Goal: Task Accomplishment & Management: Manage account settings

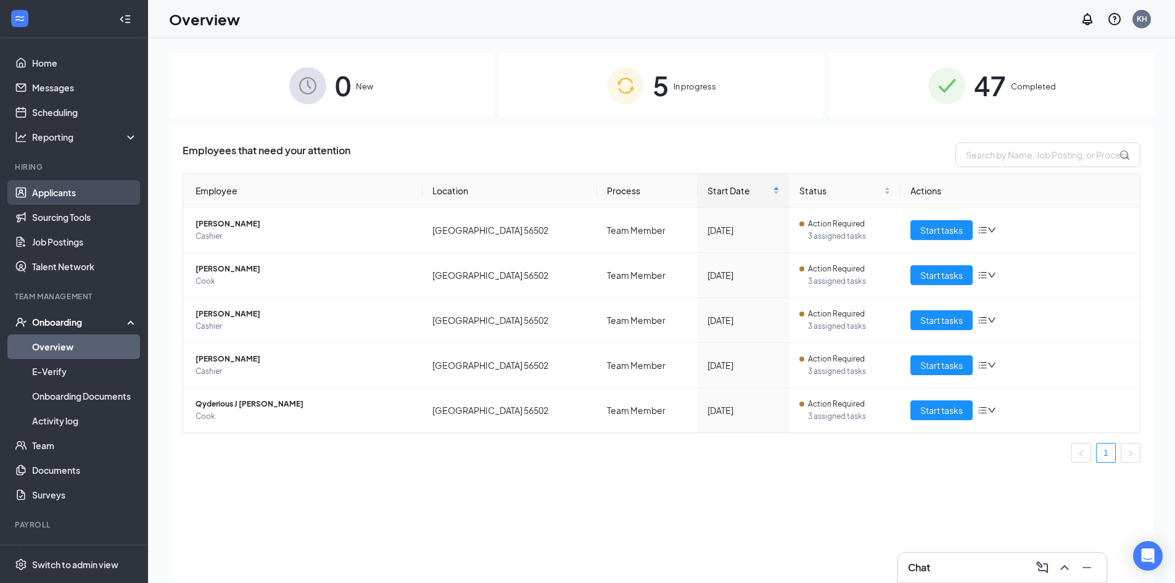
click at [49, 193] on link "Applicants" at bounding box center [84, 192] width 105 height 25
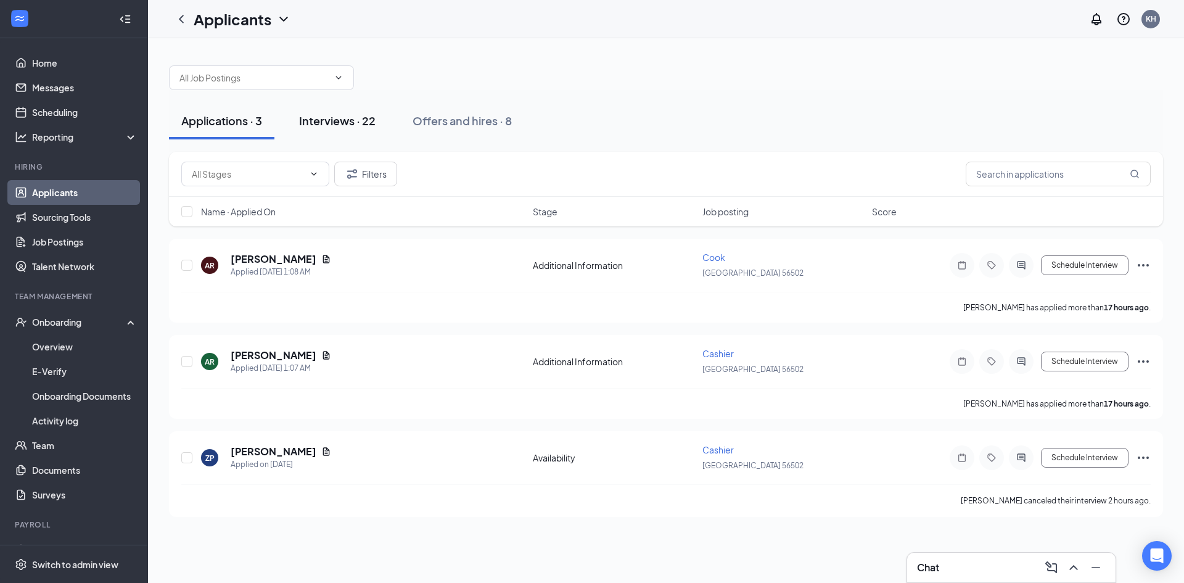
click at [344, 125] on div "Interviews · 22" at bounding box center [337, 120] width 76 height 15
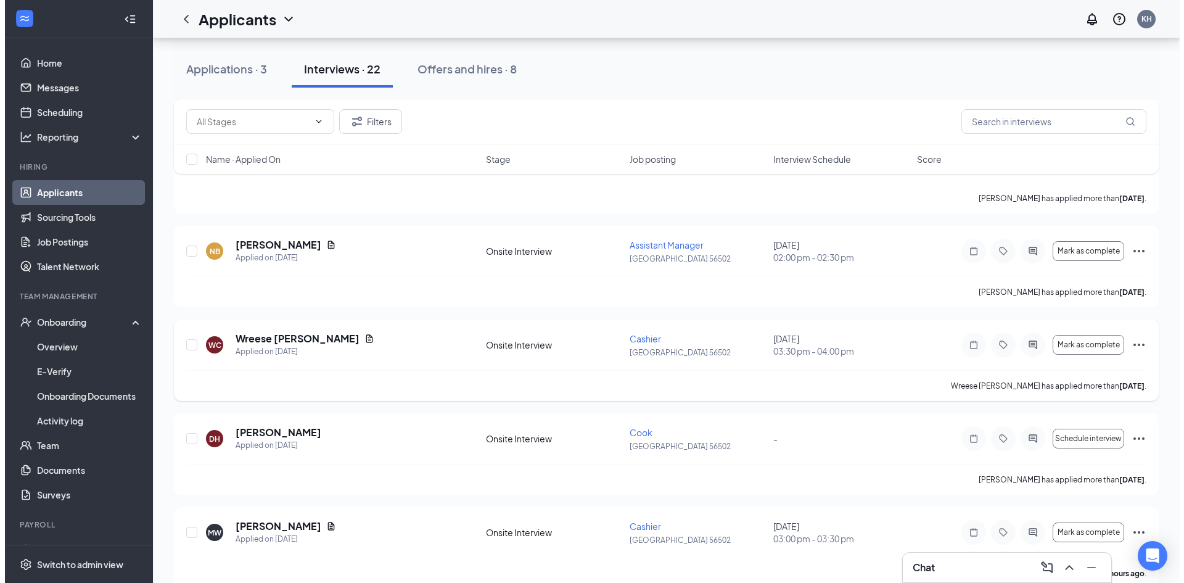
scroll to position [555, 0]
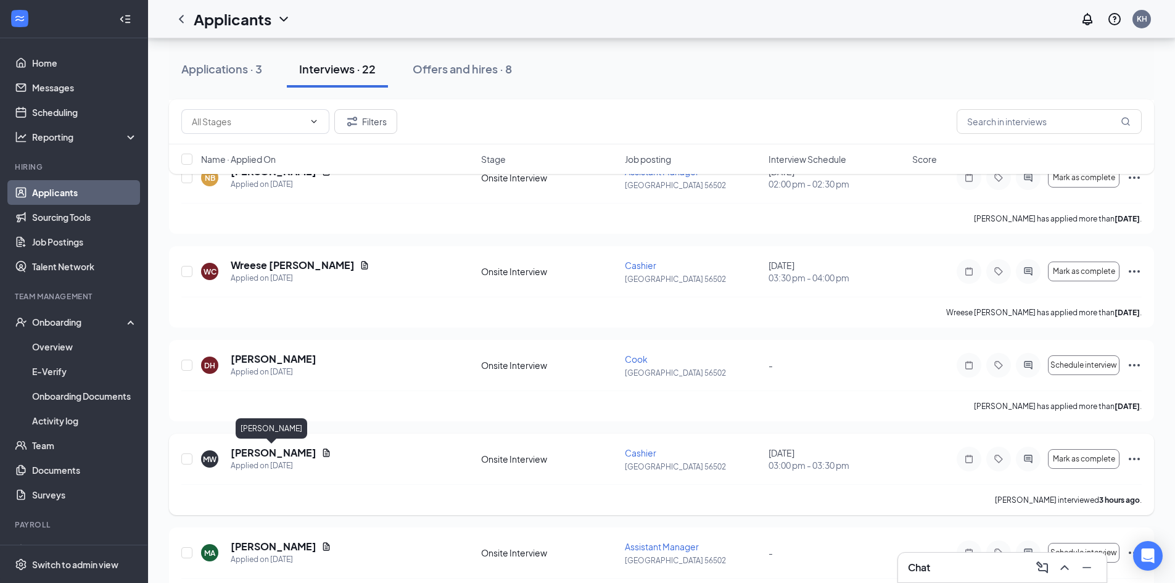
click at [273, 453] on h5 "[PERSON_NAME]" at bounding box center [274, 453] width 86 height 14
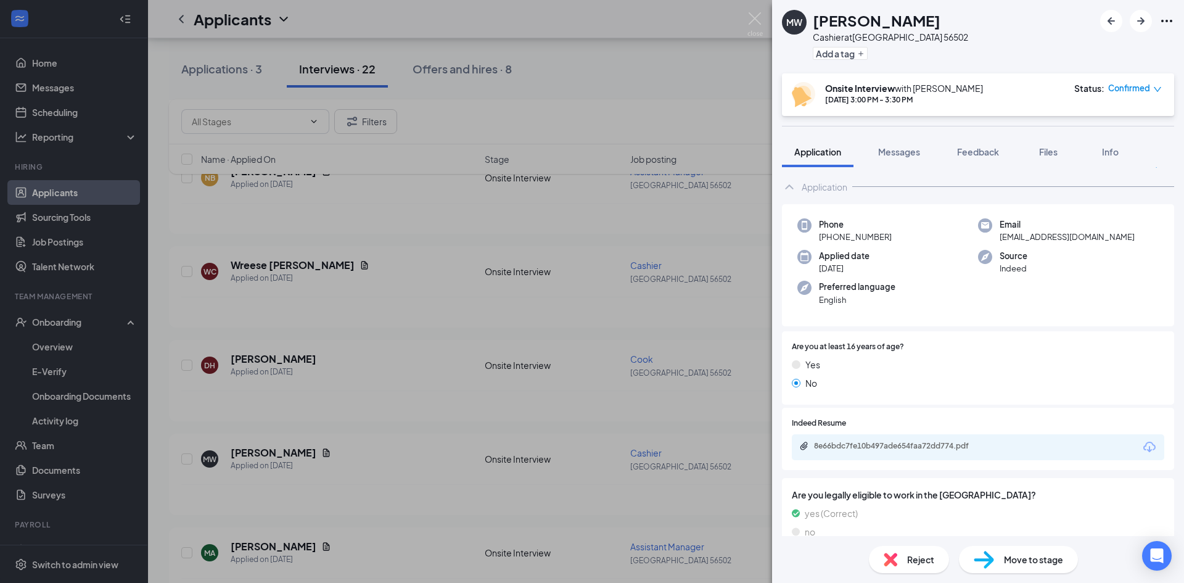
scroll to position [8, 0]
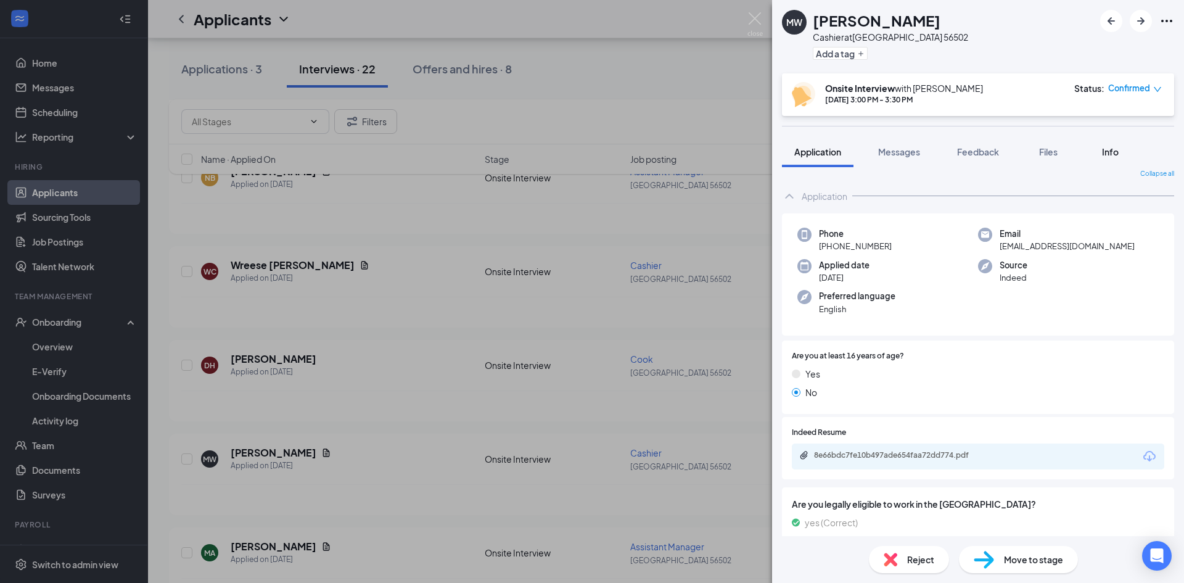
click at [1103, 147] on div "Info" at bounding box center [1110, 152] width 25 height 12
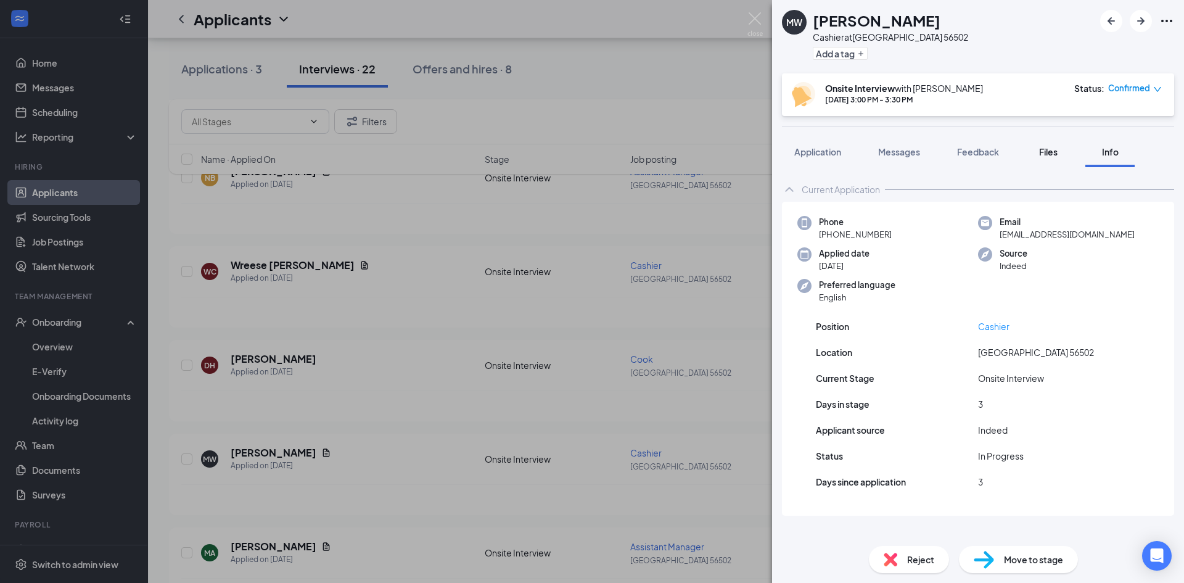
click at [1052, 153] on span "Files" at bounding box center [1048, 151] width 19 height 11
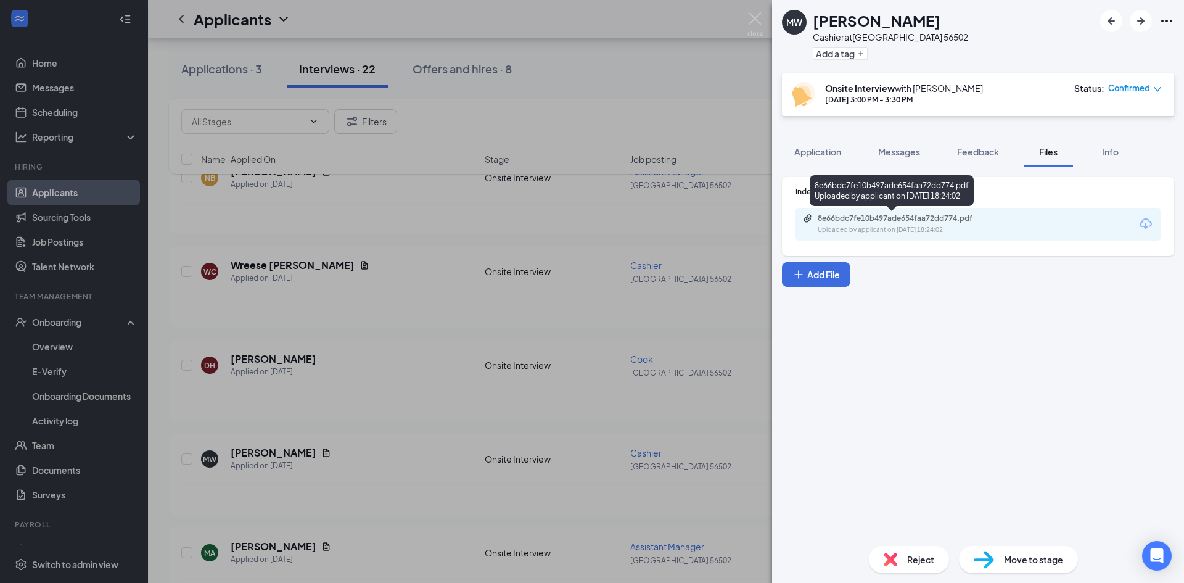
click at [930, 227] on div "Uploaded by applicant on [DATE] 18:24:02" at bounding box center [910, 230] width 185 height 10
click at [970, 153] on span "Feedback" at bounding box center [978, 151] width 42 height 11
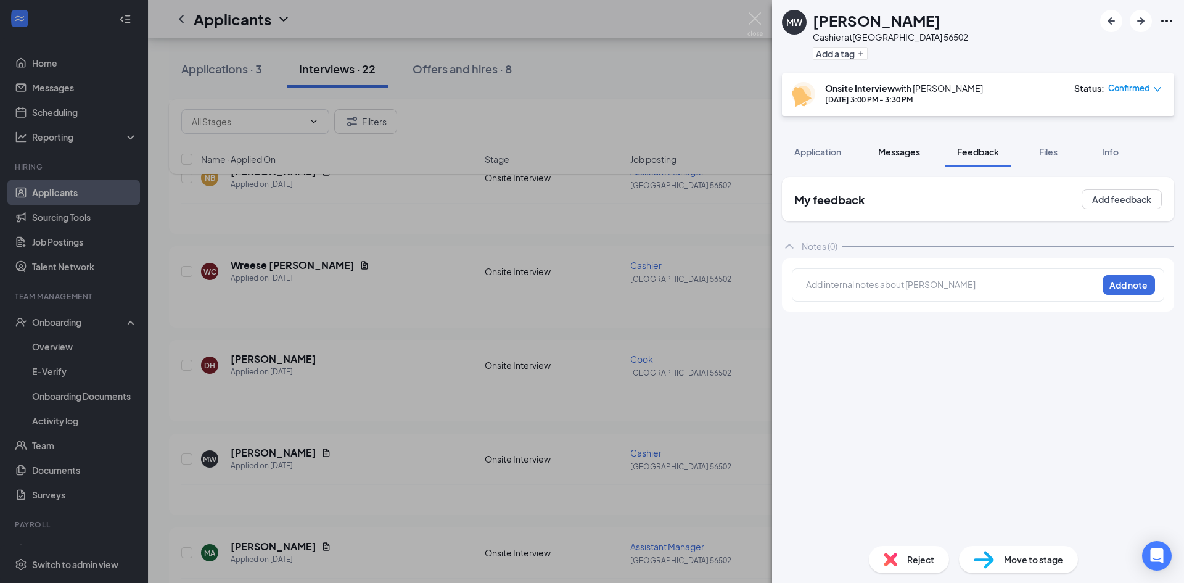
click at [923, 157] on button "Messages" at bounding box center [899, 151] width 67 height 31
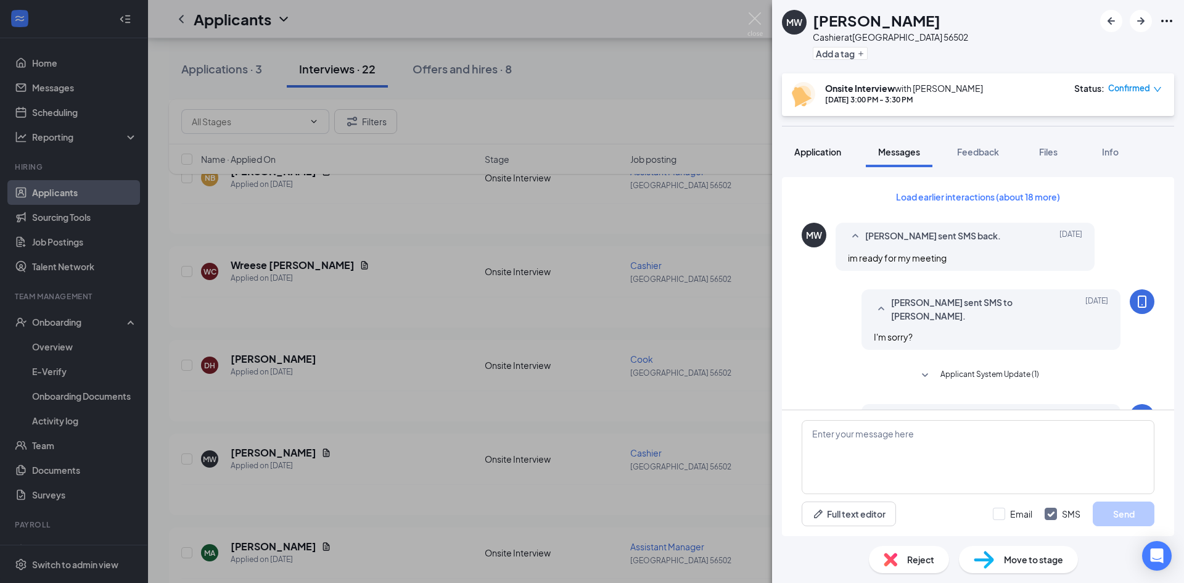
click at [820, 162] on button "Application" at bounding box center [818, 151] width 72 height 31
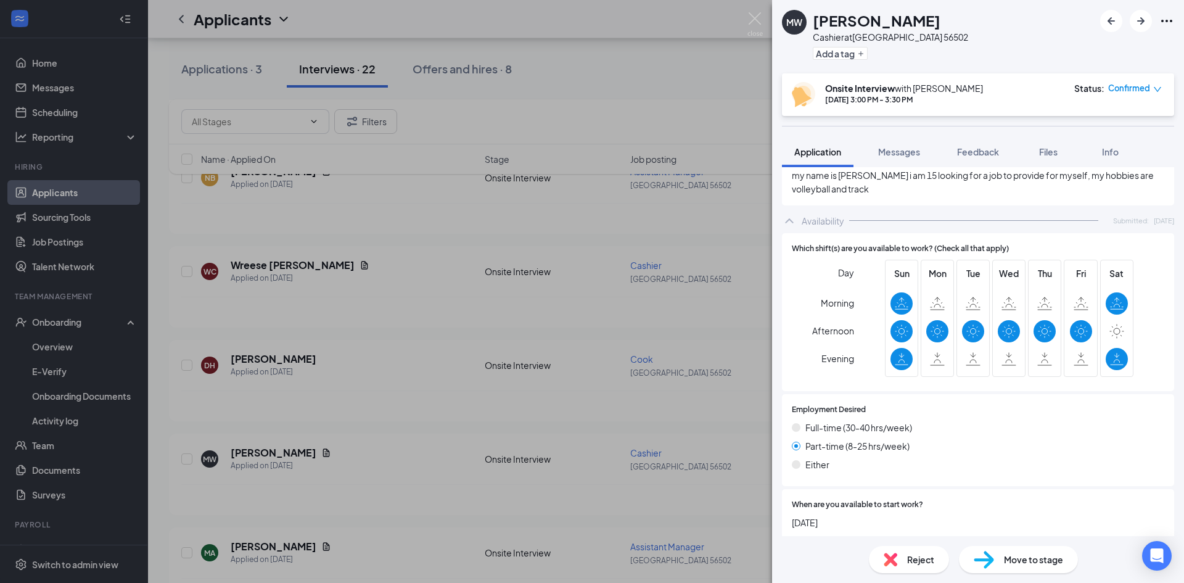
scroll to position [748, 0]
drag, startPoint x: 1162, startPoint y: 18, endPoint x: 1163, endPoint y: 25, distance: 6.8
click at [1162, 19] on icon "Ellipses" at bounding box center [1167, 21] width 15 height 15
click at [1170, 19] on icon "Ellipses" at bounding box center [1167, 21] width 15 height 15
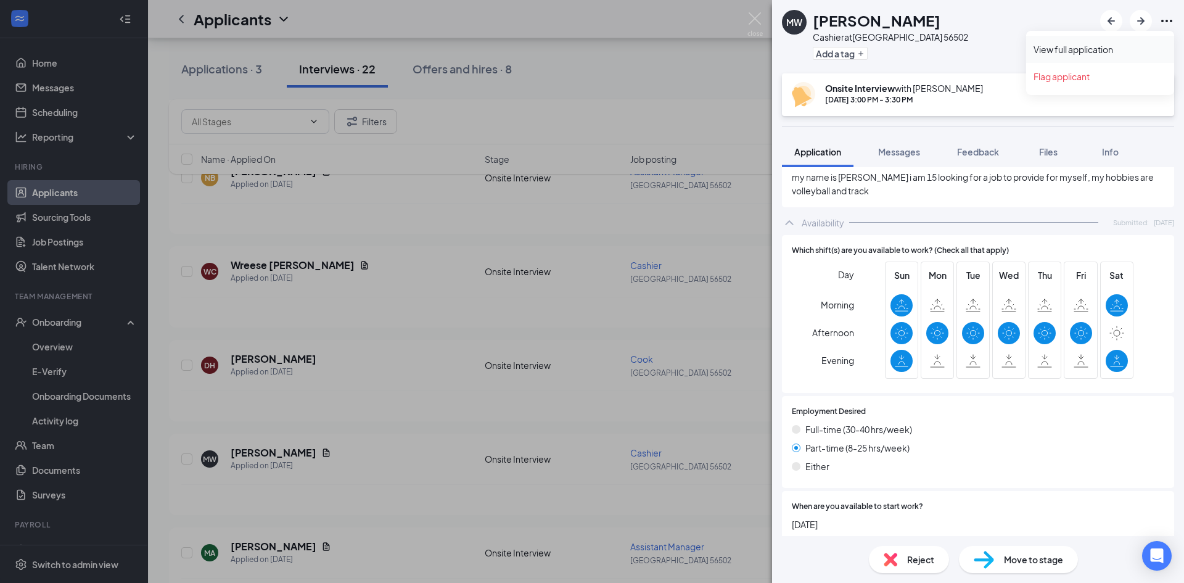
click at [1126, 49] on link "View full application" at bounding box center [1100, 49] width 133 height 12
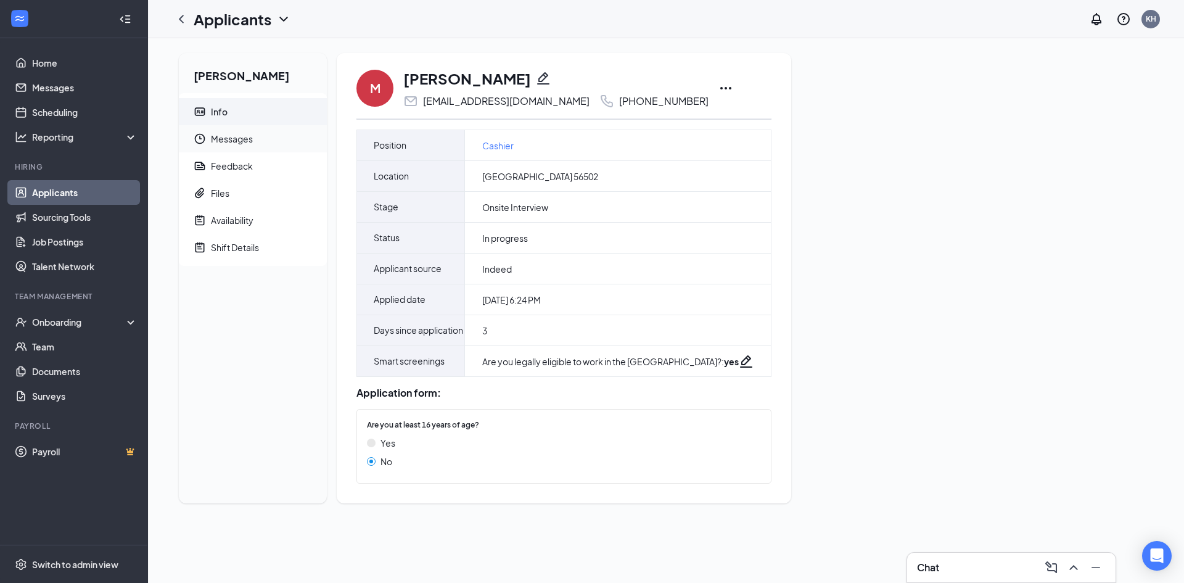
click at [249, 142] on span "Messages" at bounding box center [264, 138] width 106 height 27
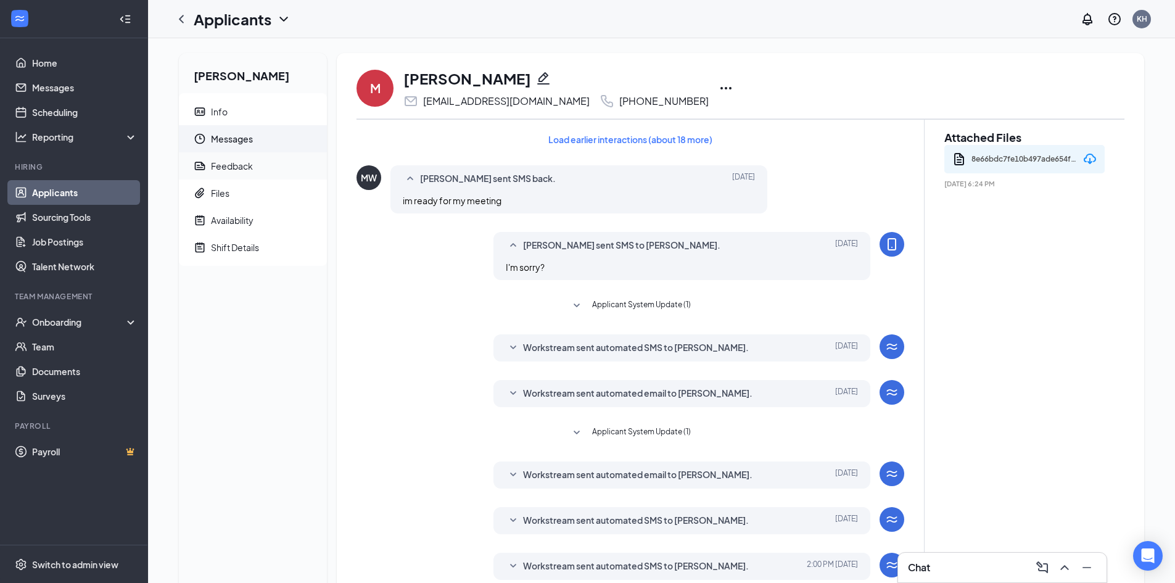
click at [243, 168] on div "Feedback" at bounding box center [232, 166] width 42 height 12
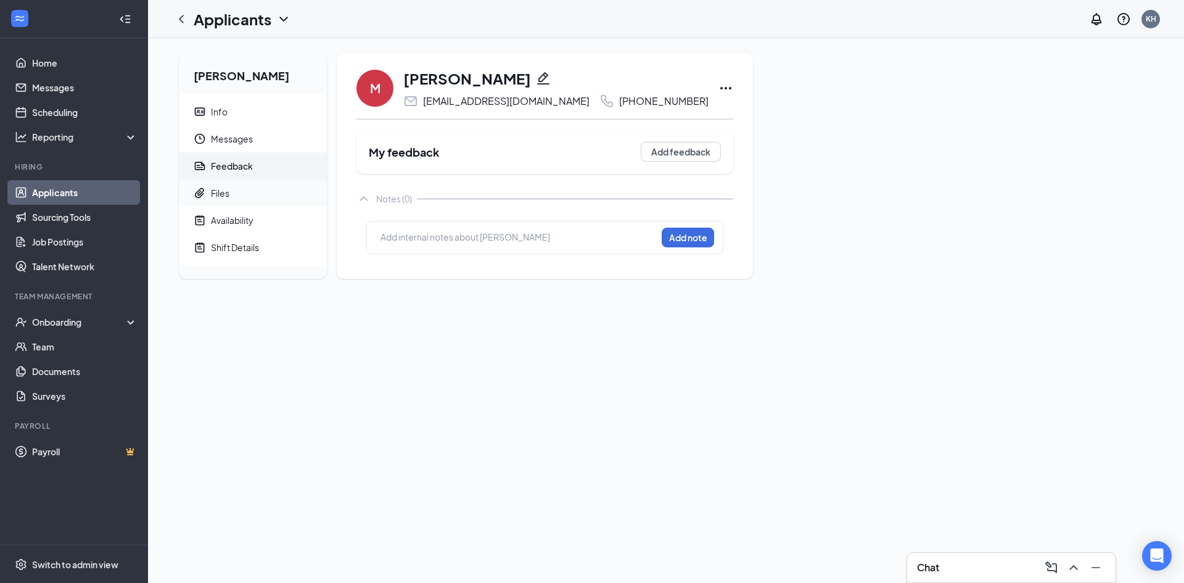
click at [243, 193] on span "Files" at bounding box center [264, 192] width 106 height 27
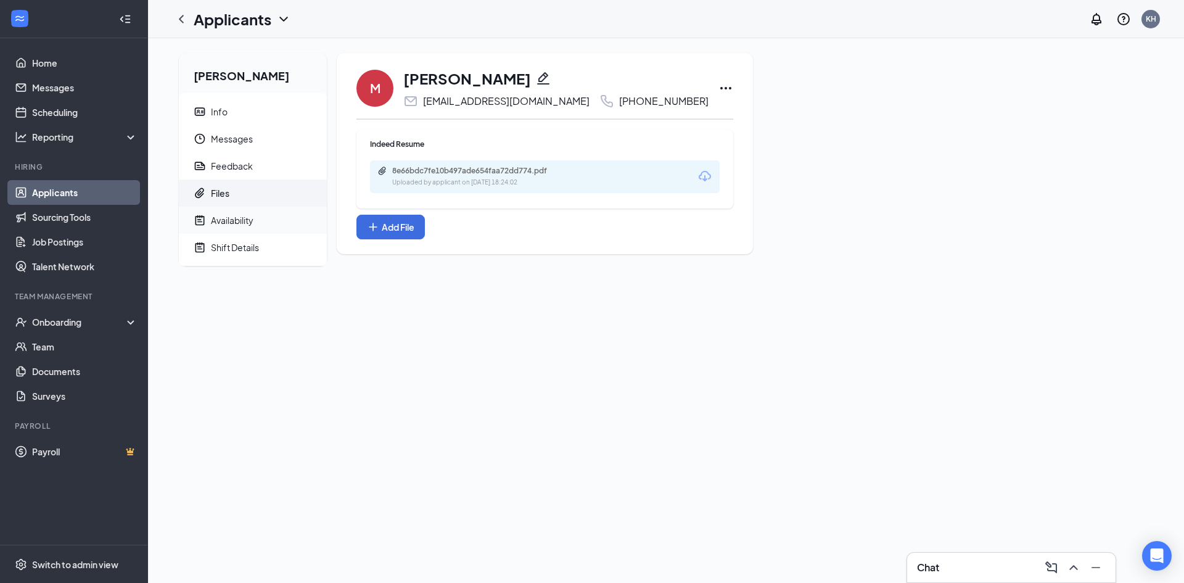
click at [243, 214] on div "Availability" at bounding box center [232, 220] width 43 height 12
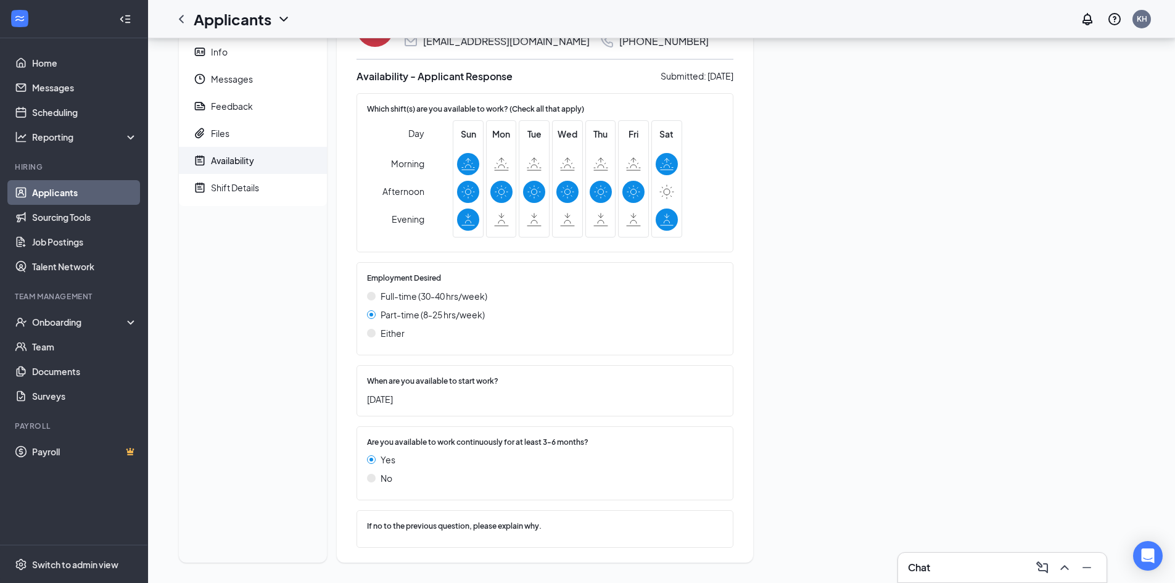
scroll to position [64, 0]
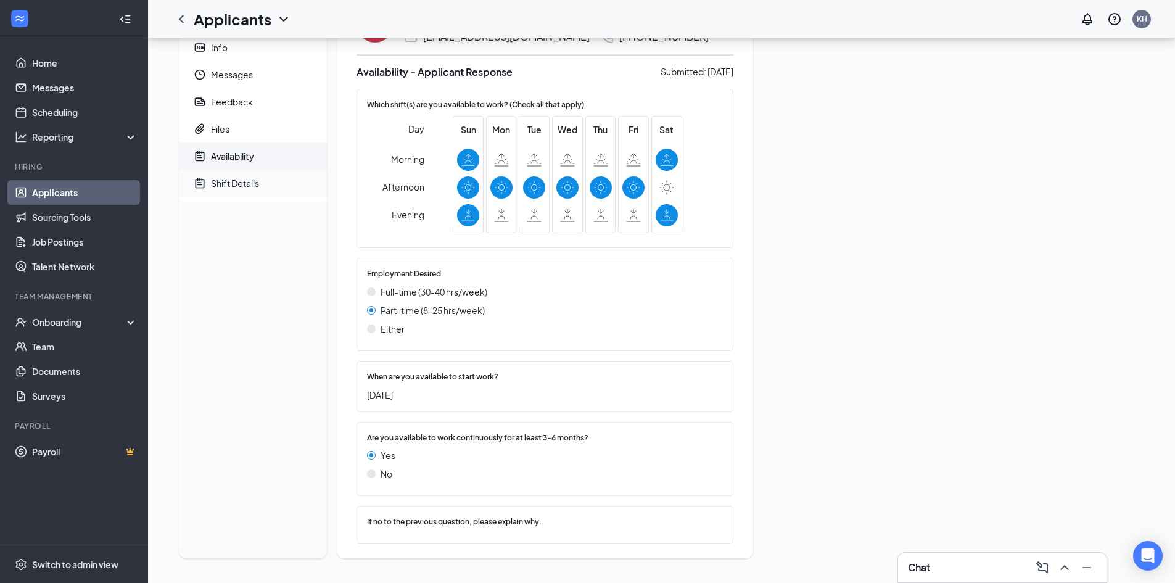
click at [249, 185] on div "Shift Details" at bounding box center [235, 183] width 48 height 12
